Goal: Check status: Check status

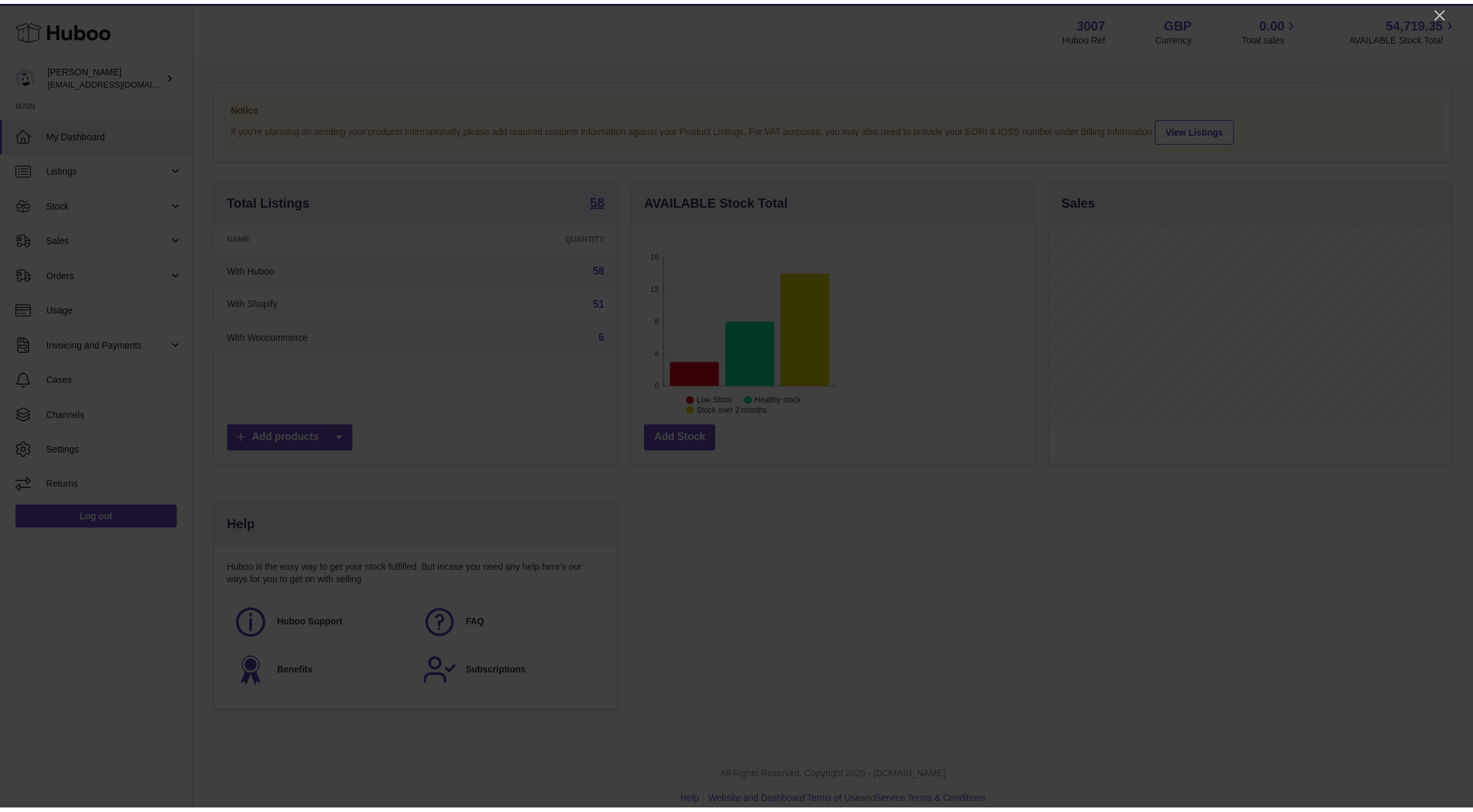
scroll to position [203, 407]
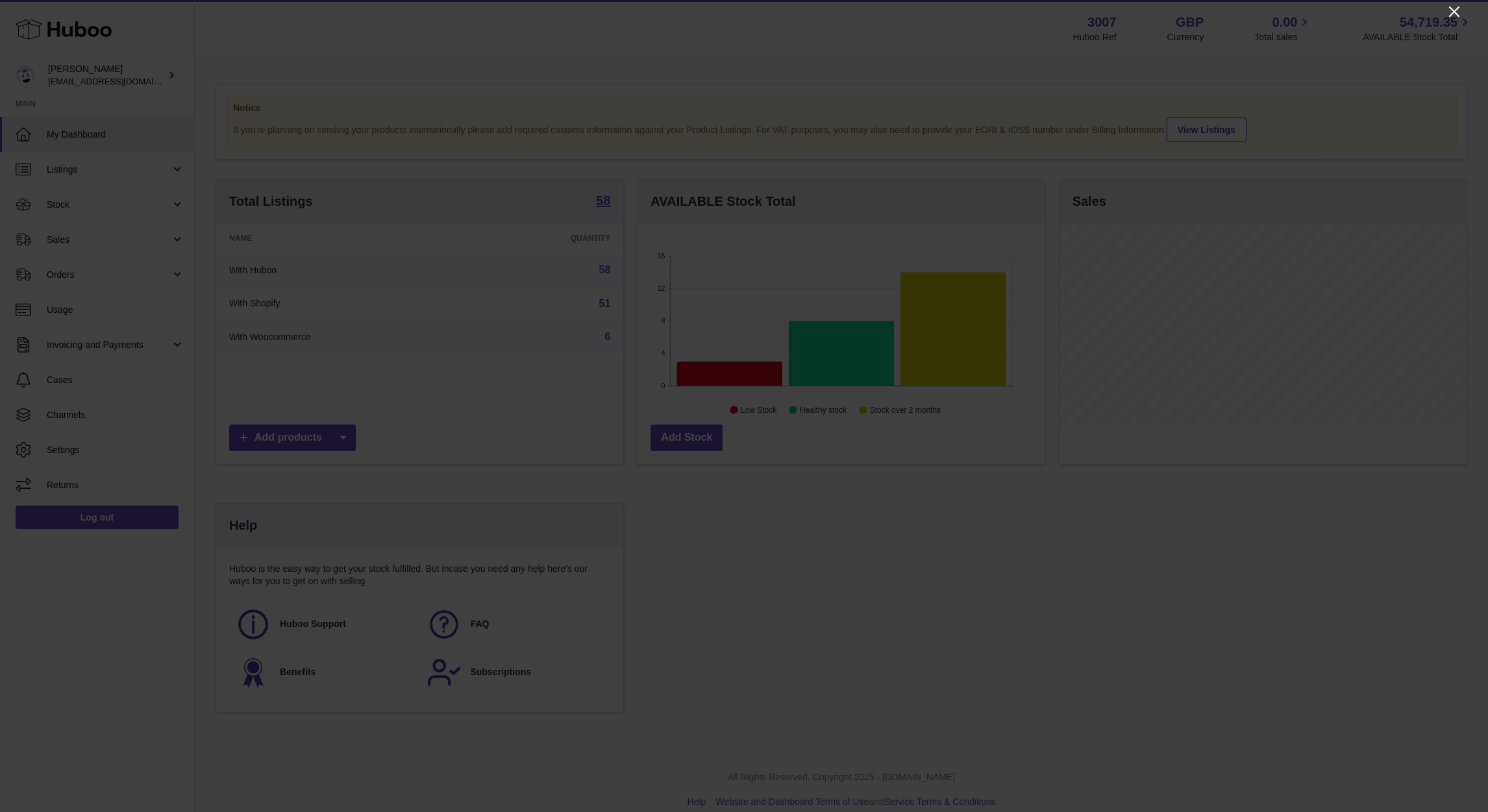
click at [982, 12] on icon "Close" at bounding box center [1454, 12] width 10 height 10
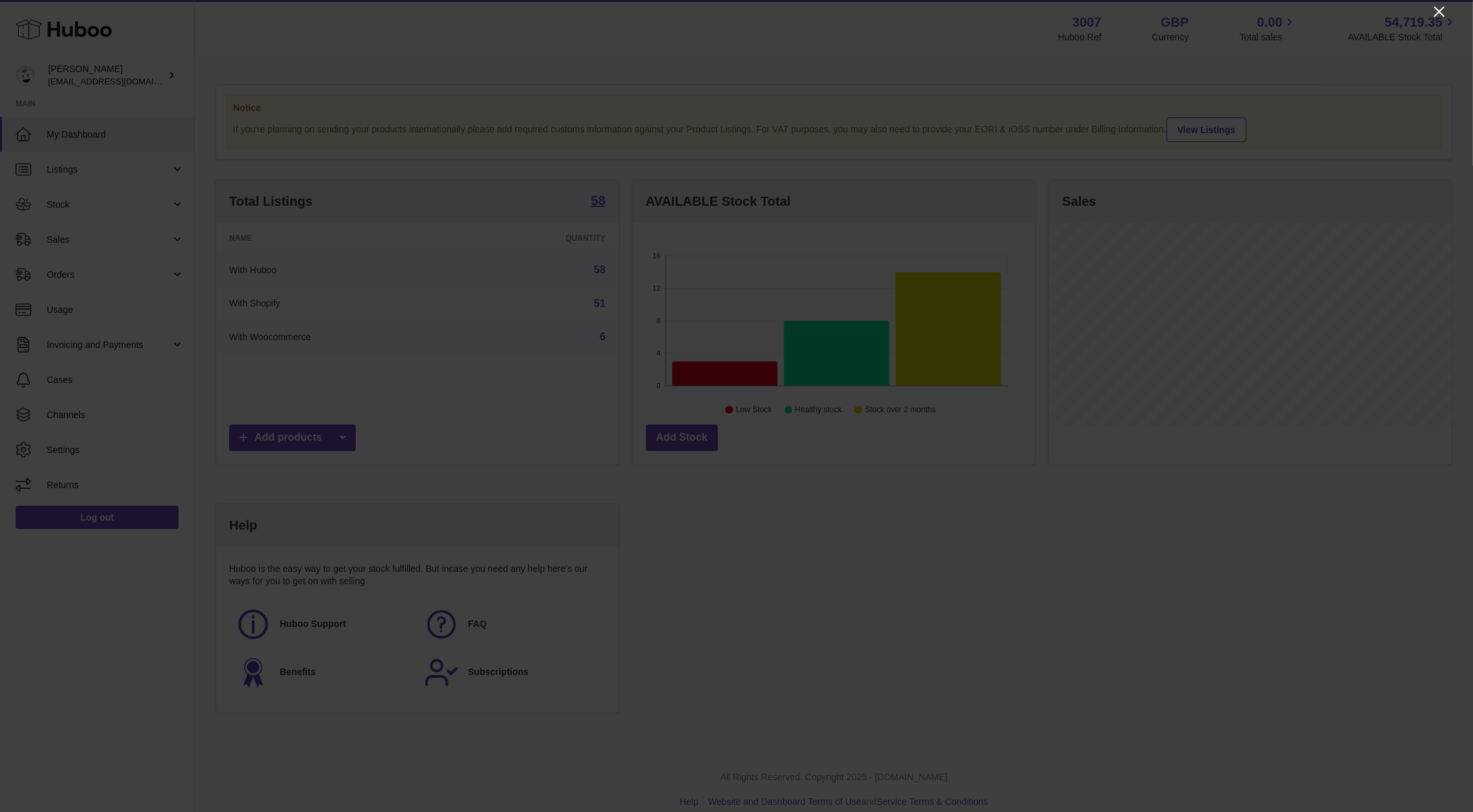
scroll to position [648703, 648822]
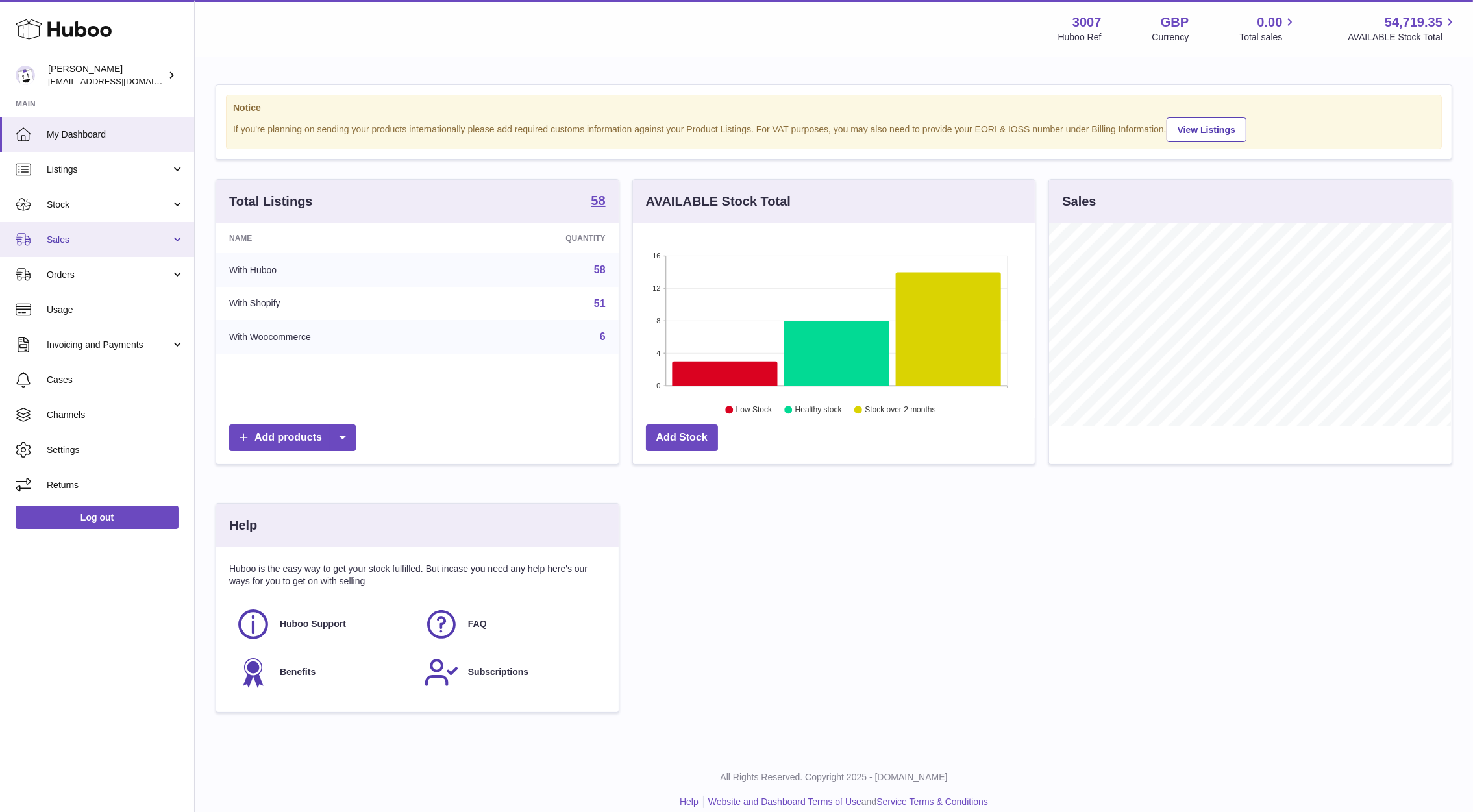
click at [89, 251] on link "Sales" at bounding box center [97, 240] width 194 height 35
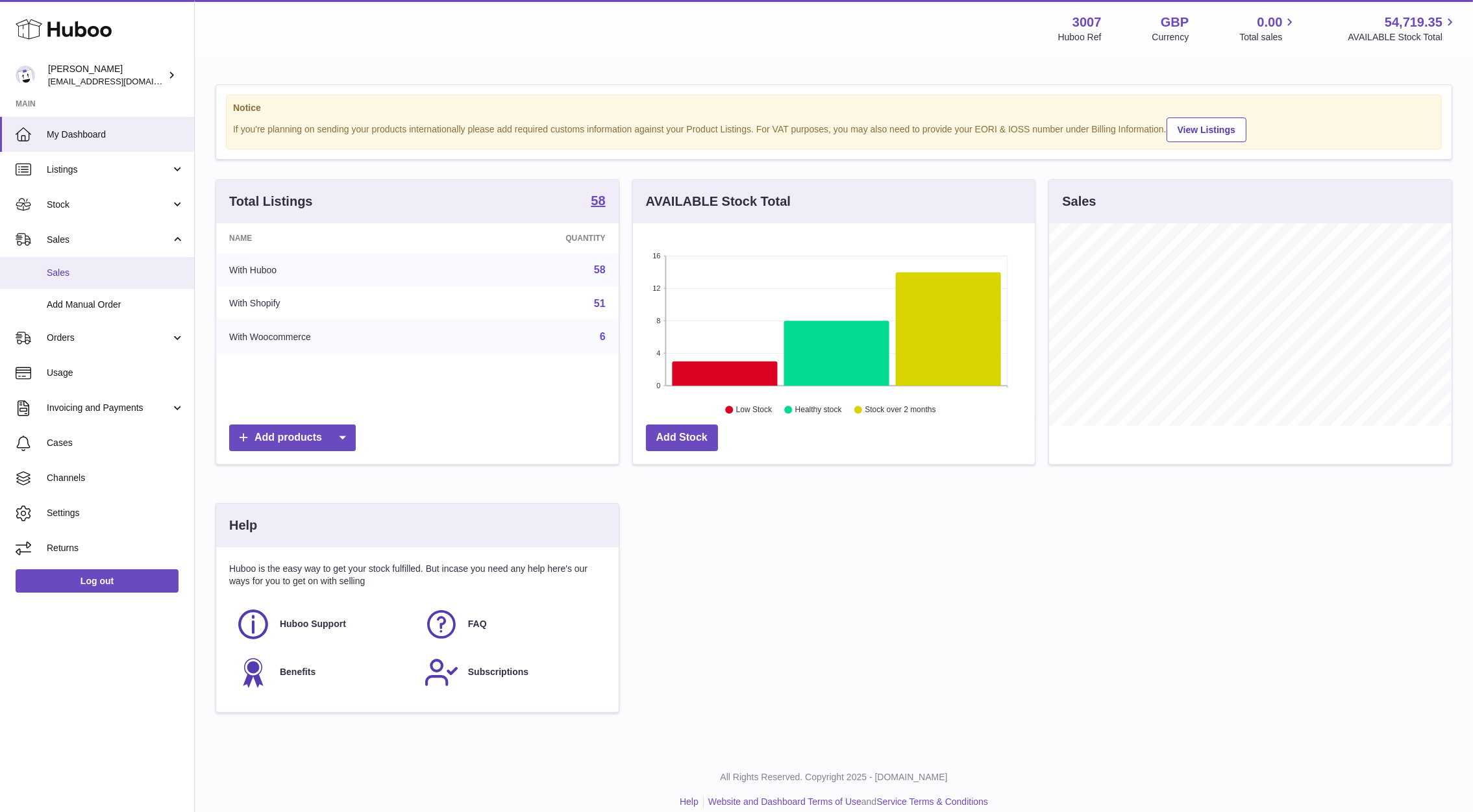
click at [94, 265] on link "Sales" at bounding box center [97, 273] width 194 height 32
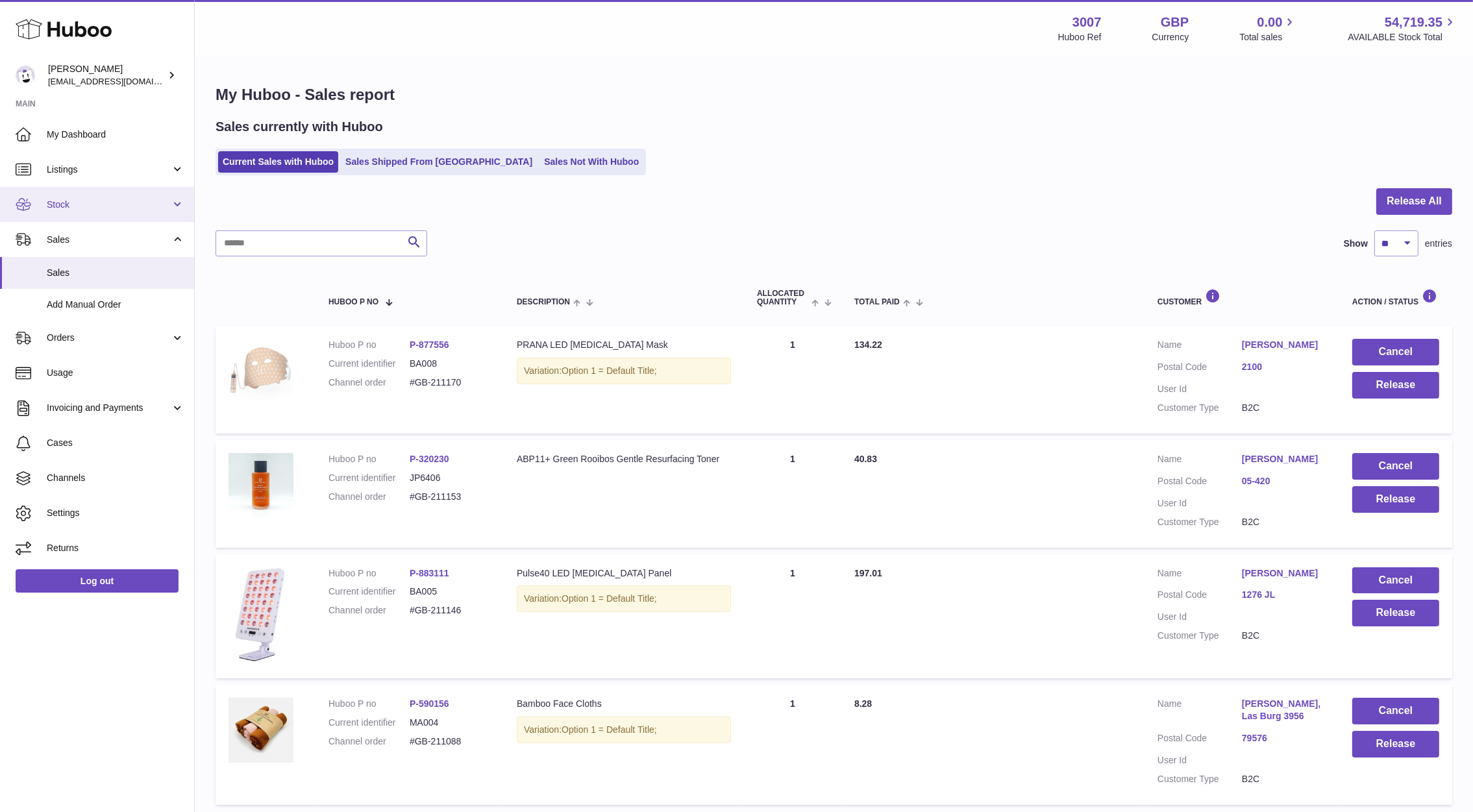
click at [51, 211] on link "Stock" at bounding box center [97, 204] width 194 height 35
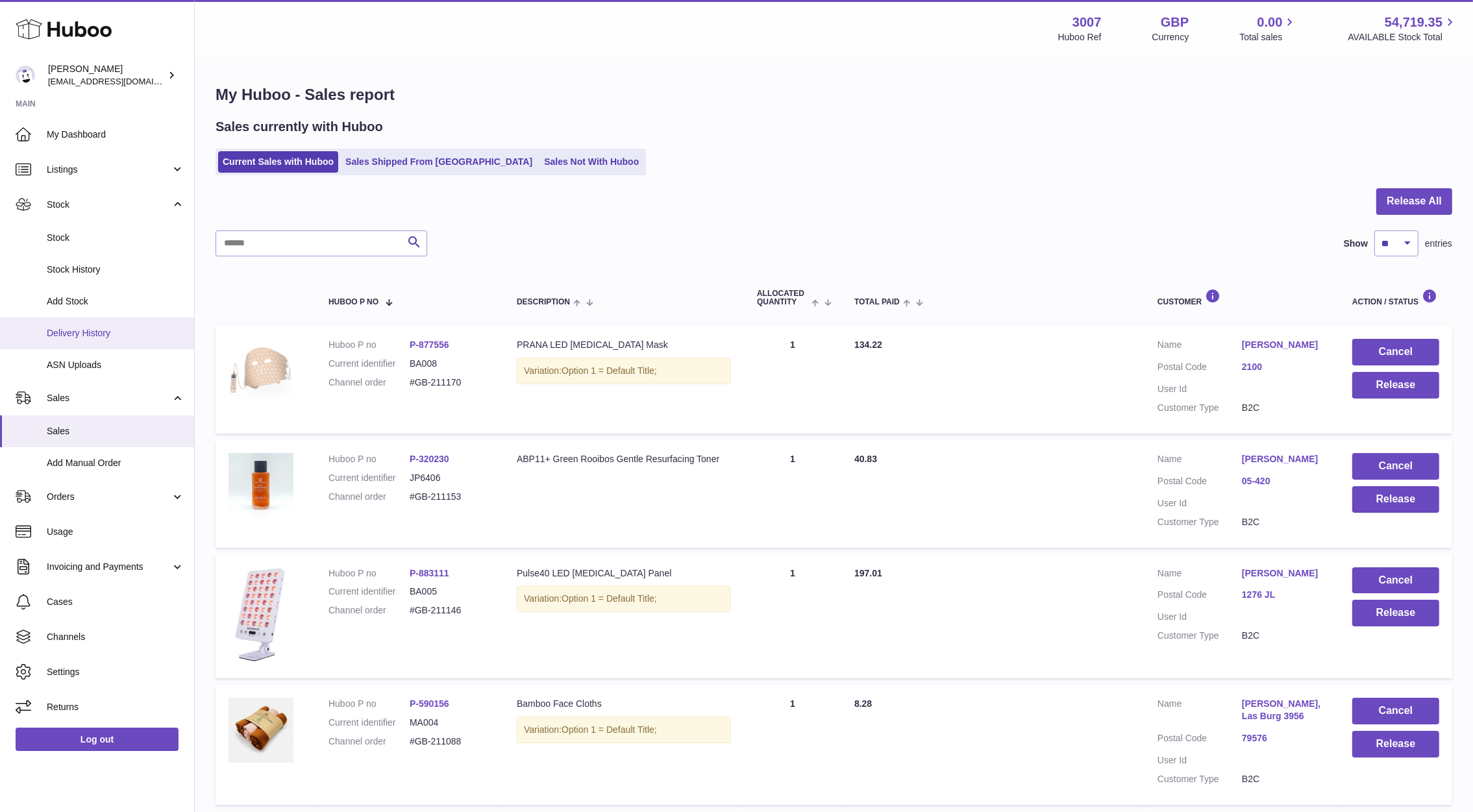
click at [50, 337] on span "Delivery History" at bounding box center [115, 333] width 137 height 12
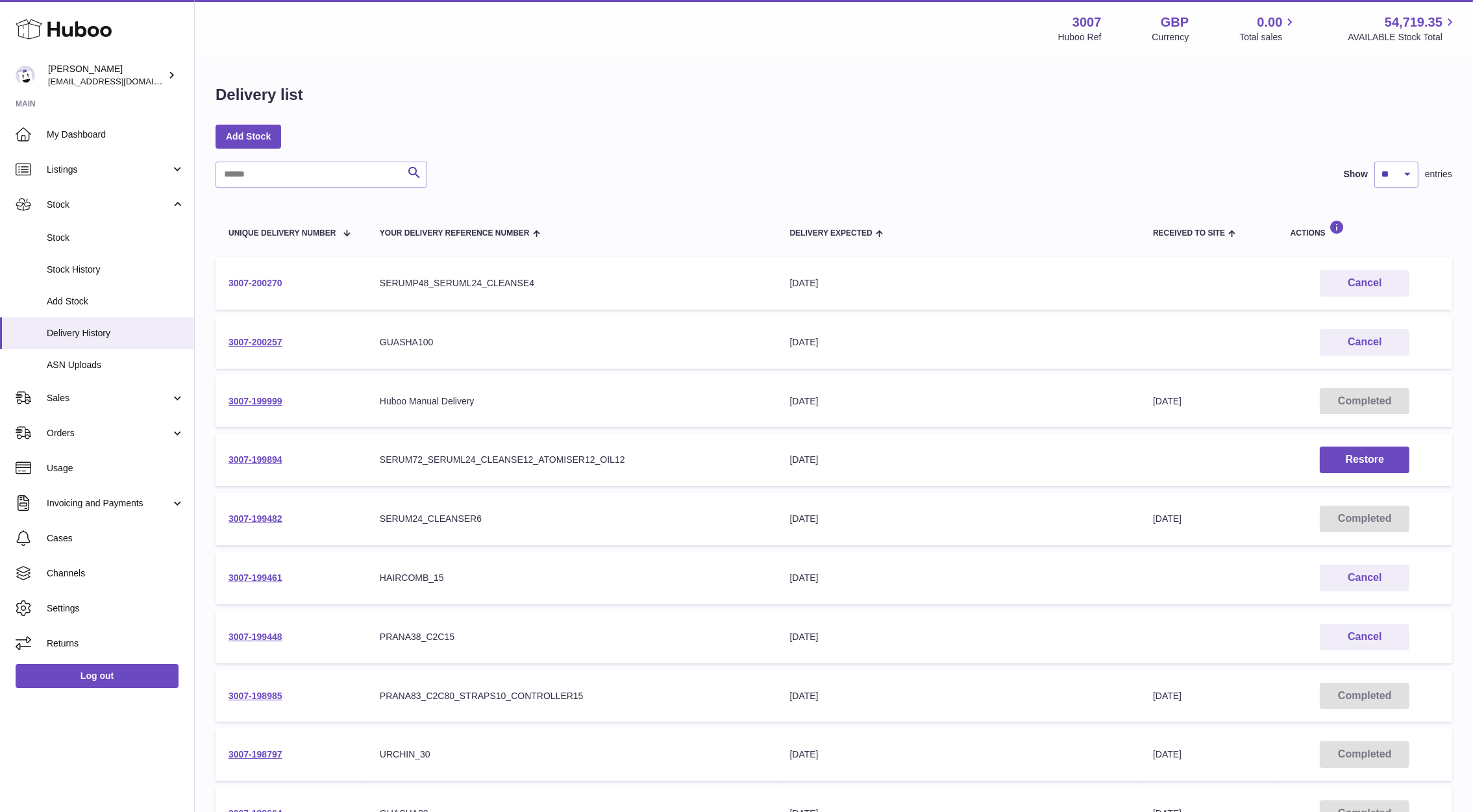
click at [260, 280] on link "3007-200270" at bounding box center [255, 283] width 54 height 10
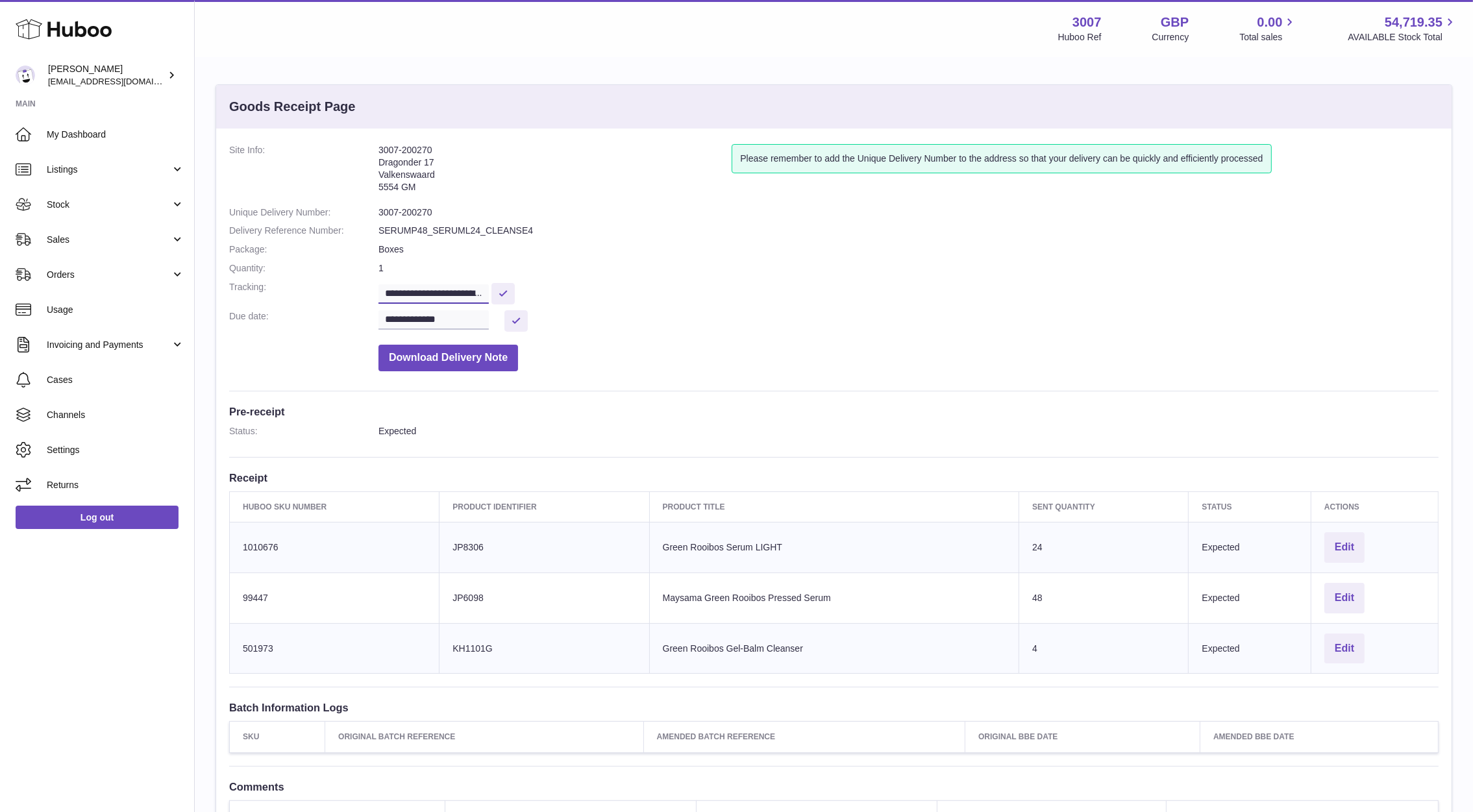
scroll to position [0, 318]
drag, startPoint x: 384, startPoint y: 292, endPoint x: 802, endPoint y: 339, distance: 420.6
click at [802, 339] on dl "**********" at bounding box center [834, 260] width 1210 height 234
